Goal: Task Accomplishment & Management: Use online tool/utility

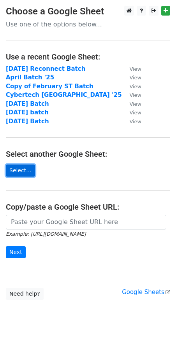
click at [18, 169] on link "Select..." at bounding box center [20, 170] width 29 height 12
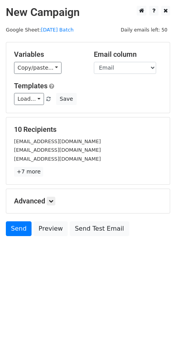
click at [48, 74] on div "Variables Copy/paste... {{Name}} {{Website}} {{CB}} {{In HS?}} {{Priority}} {{N…" at bounding box center [87, 77] width 163 height 70
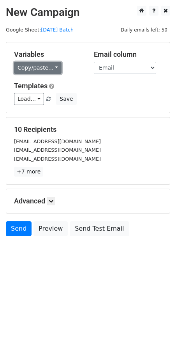
click at [49, 71] on link "Copy/paste..." at bounding box center [37, 68] width 47 height 12
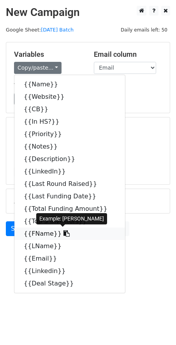
click at [45, 236] on link "{{FName}}" at bounding box center [69, 233] width 110 height 12
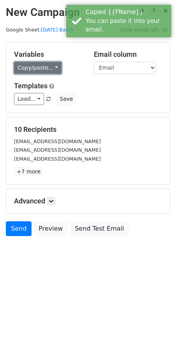
click at [36, 70] on link "Copy/paste..." at bounding box center [37, 68] width 47 height 12
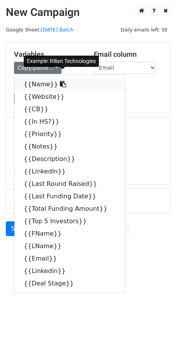
click at [60, 82] on icon at bounding box center [63, 84] width 6 height 6
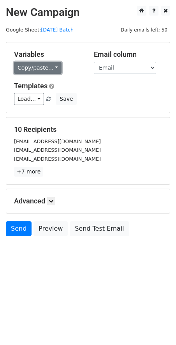
click at [42, 71] on link "Copy/paste..." at bounding box center [37, 68] width 47 height 12
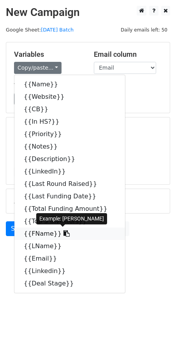
click at [63, 232] on icon at bounding box center [66, 233] width 6 height 6
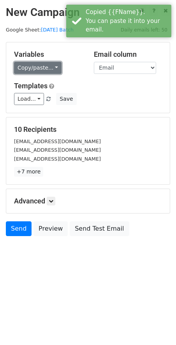
click at [37, 63] on link "Copy/paste..." at bounding box center [37, 68] width 47 height 12
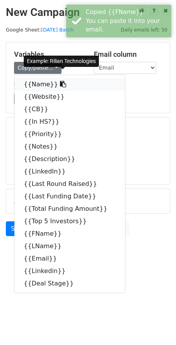
click at [50, 83] on link "{{Name}}" at bounding box center [69, 84] width 110 height 12
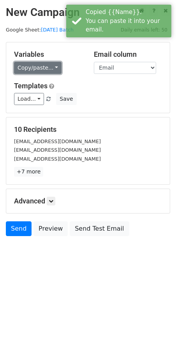
click at [44, 71] on link "Copy/paste..." at bounding box center [37, 68] width 47 height 12
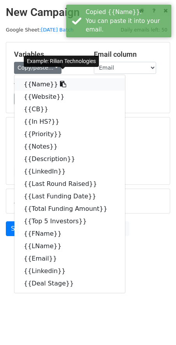
click at [41, 86] on link "{{Name}}" at bounding box center [69, 84] width 110 height 12
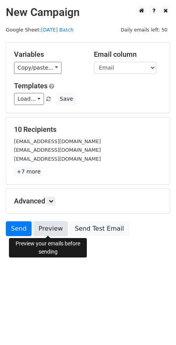
click at [56, 231] on link "Preview" at bounding box center [50, 228] width 34 height 15
click at [45, 231] on link "Preview" at bounding box center [50, 228] width 34 height 15
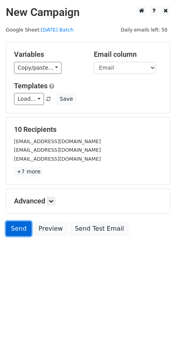
click at [13, 229] on link "Send" at bounding box center [19, 228] width 26 height 15
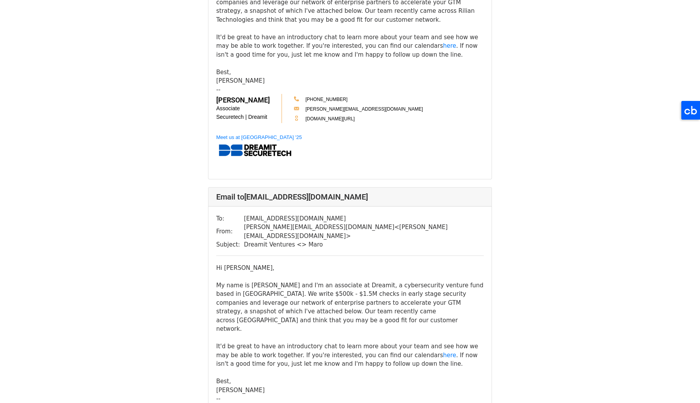
scroll to position [422, 0]
